Goal: Book appointment/travel/reservation

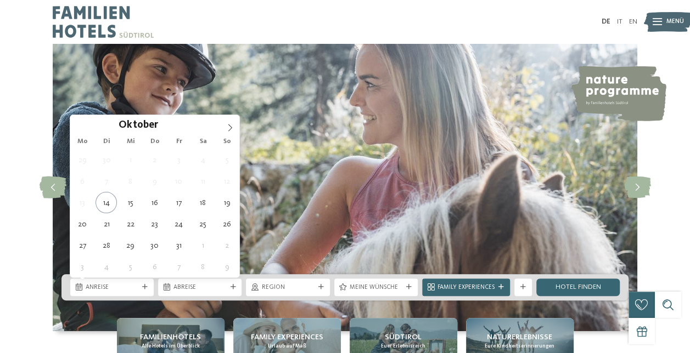
click at [134, 286] on span "Anreise" at bounding box center [112, 288] width 53 height 9
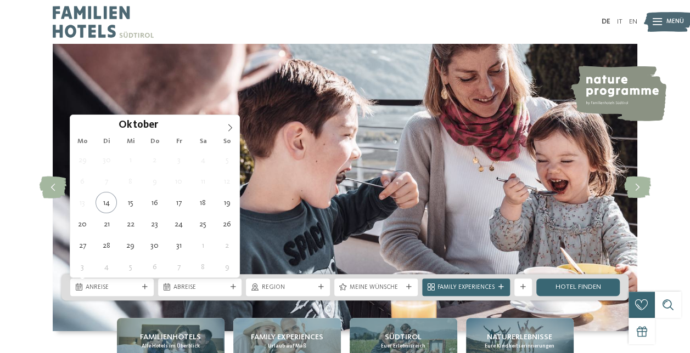
click at [233, 124] on icon at bounding box center [230, 128] width 8 height 8
type div "20.12.2025"
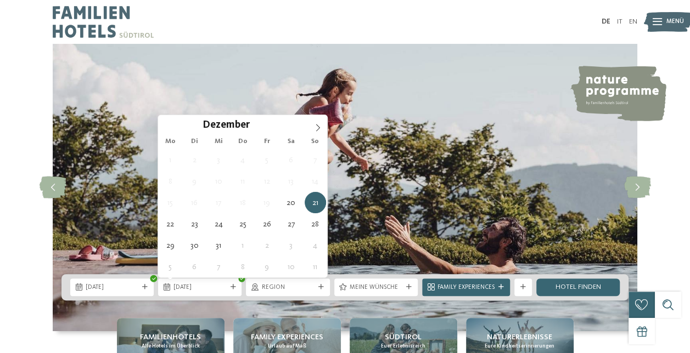
type div "20.12.2025"
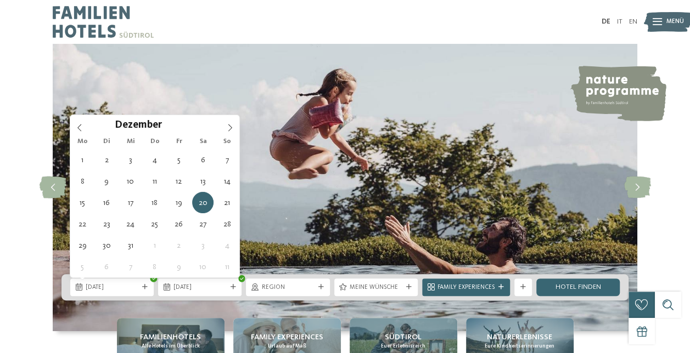
click at [121, 291] on span "20.12.2025" at bounding box center [112, 288] width 53 height 9
type div "27.12.2025"
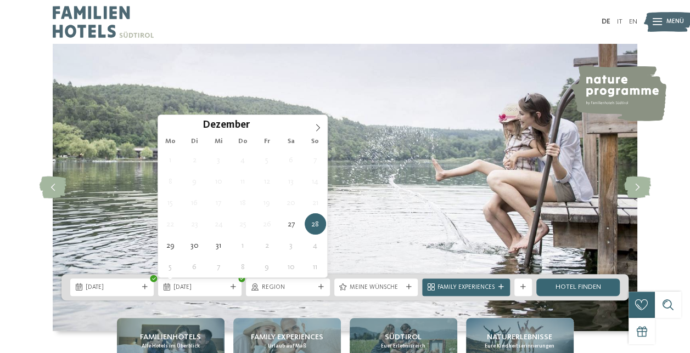
type div "27.12.2025"
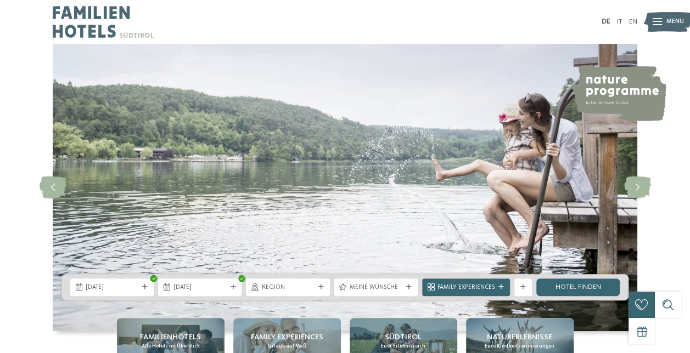
click at [381, 282] on div "Meine Wünsche" at bounding box center [375, 286] width 57 height 9
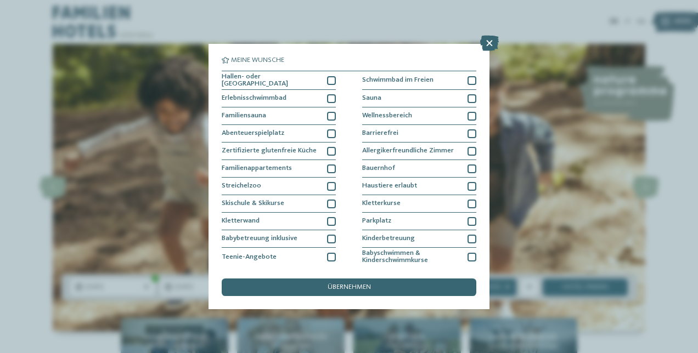
click at [431, 98] on div "Sauna" at bounding box center [419, 99] width 114 height 18
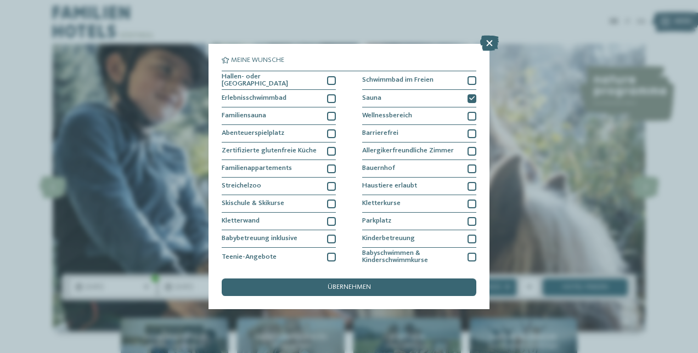
click at [452, 110] on div "Wellnessbereich" at bounding box center [419, 117] width 114 height 18
click at [443, 236] on div "Kinderbetreuung" at bounding box center [419, 239] width 114 height 18
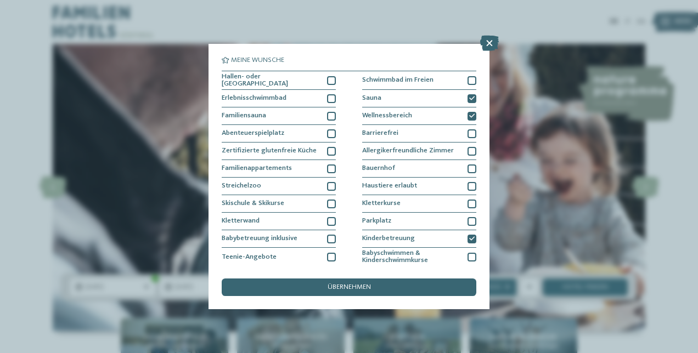
click at [327, 167] on div at bounding box center [331, 169] width 9 height 9
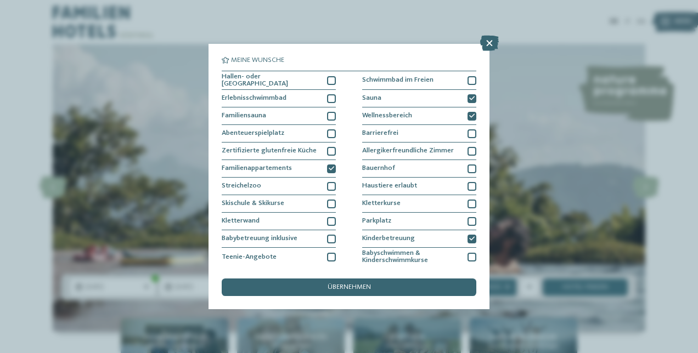
click at [330, 86] on div "Hallen- oder Schleusenbad" at bounding box center [279, 80] width 114 height 19
click at [329, 98] on div at bounding box center [331, 98] width 9 height 9
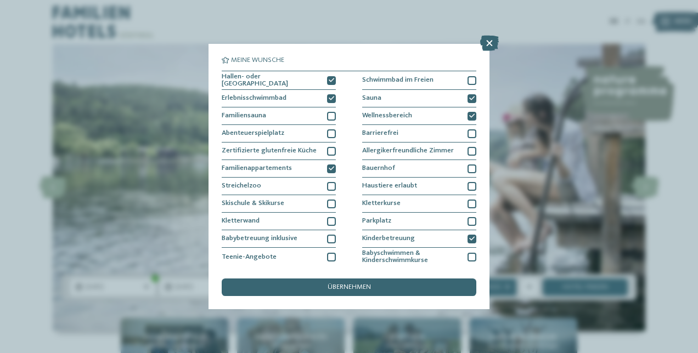
click at [313, 282] on div "übernehmen" at bounding box center [349, 288] width 255 height 18
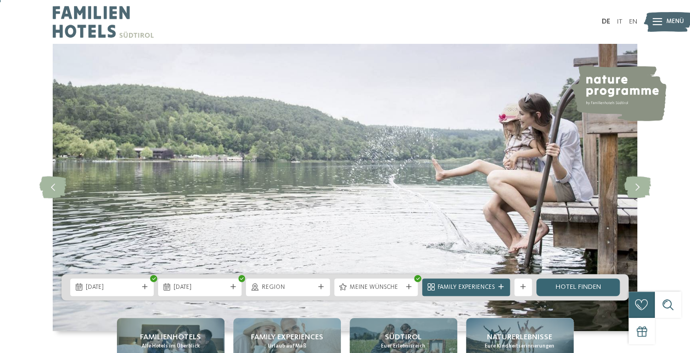
scroll to position [1, 0]
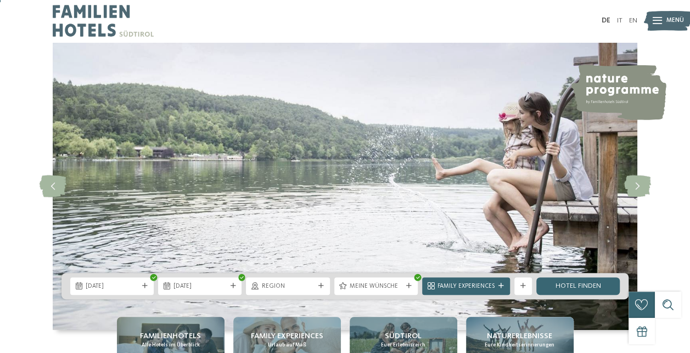
click at [593, 286] on link "Hotel finden" at bounding box center [577, 287] width 83 height 18
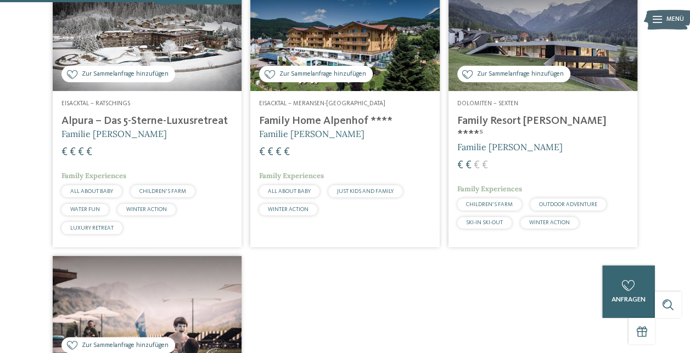
scroll to position [338, 0]
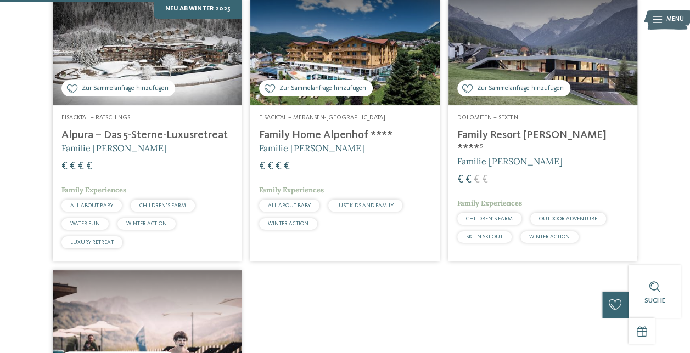
click at [210, 86] on img at bounding box center [147, 52] width 189 height 106
click at [207, 142] on h4 "Alpura – Das 5-Sterne-Luxusretreat" at bounding box center [146, 135] width 171 height 13
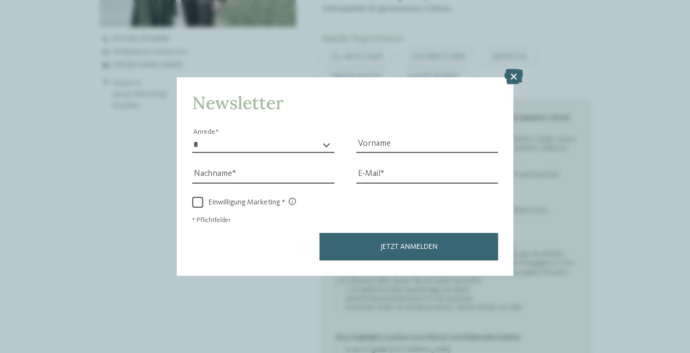
scroll to position [433, 0]
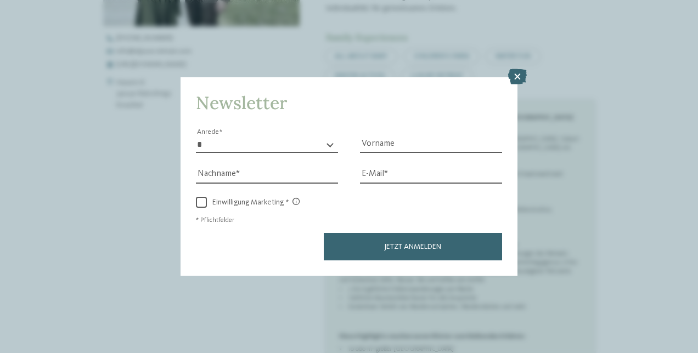
click at [516, 75] on icon at bounding box center [517, 76] width 19 height 15
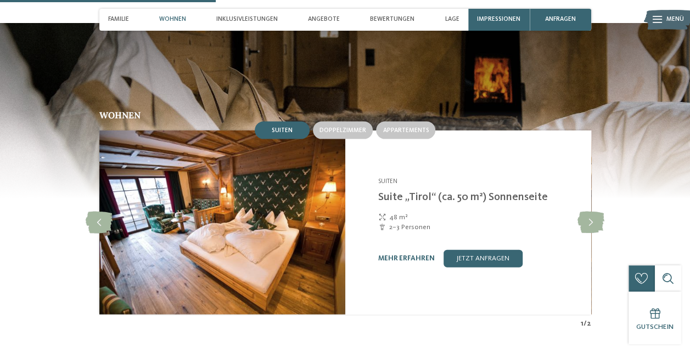
scroll to position [1046, 0]
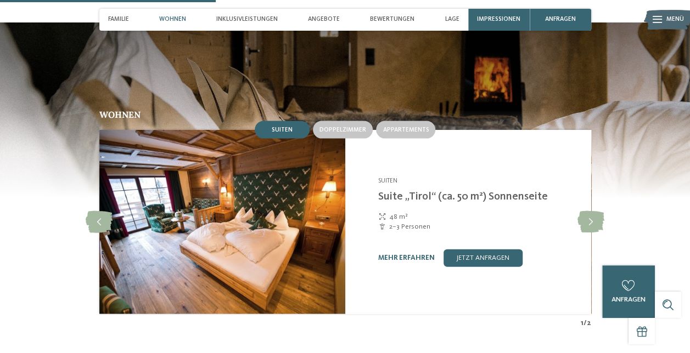
click at [338, 127] on span "Doppelzimmer" at bounding box center [342, 130] width 47 height 7
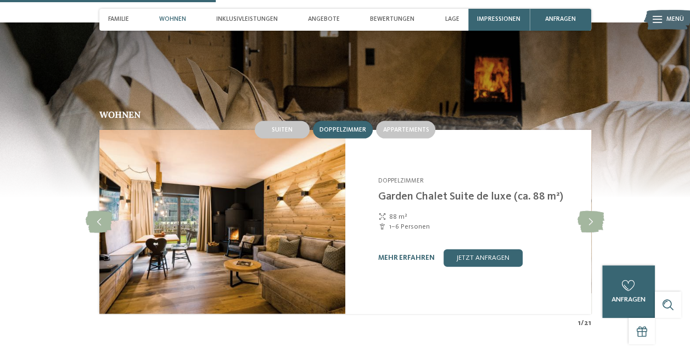
click at [386, 129] on div "Appartements" at bounding box center [405, 130] width 59 height 18
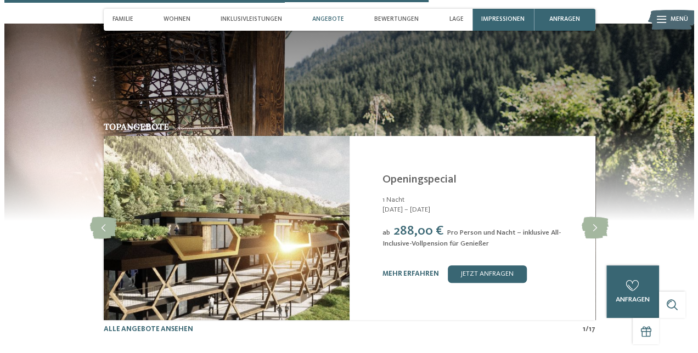
scroll to position [2103, 0]
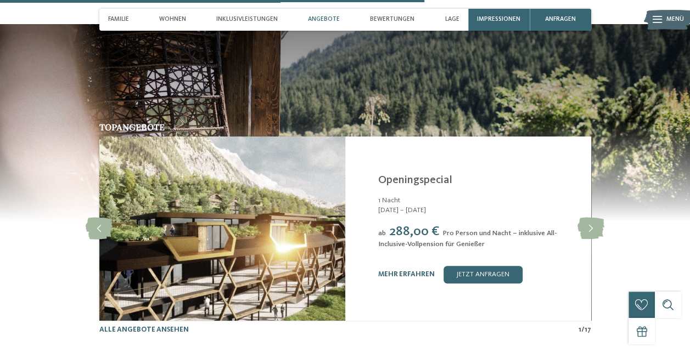
click at [422, 175] on link "Openingspecial" at bounding box center [414, 180] width 74 height 11
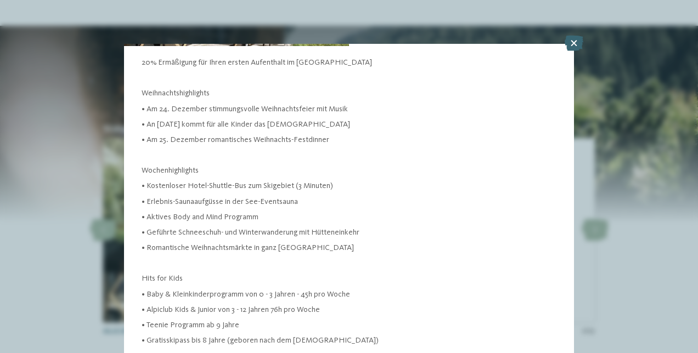
scroll to position [167, 0]
